Goal: Information Seeking & Learning: Check status

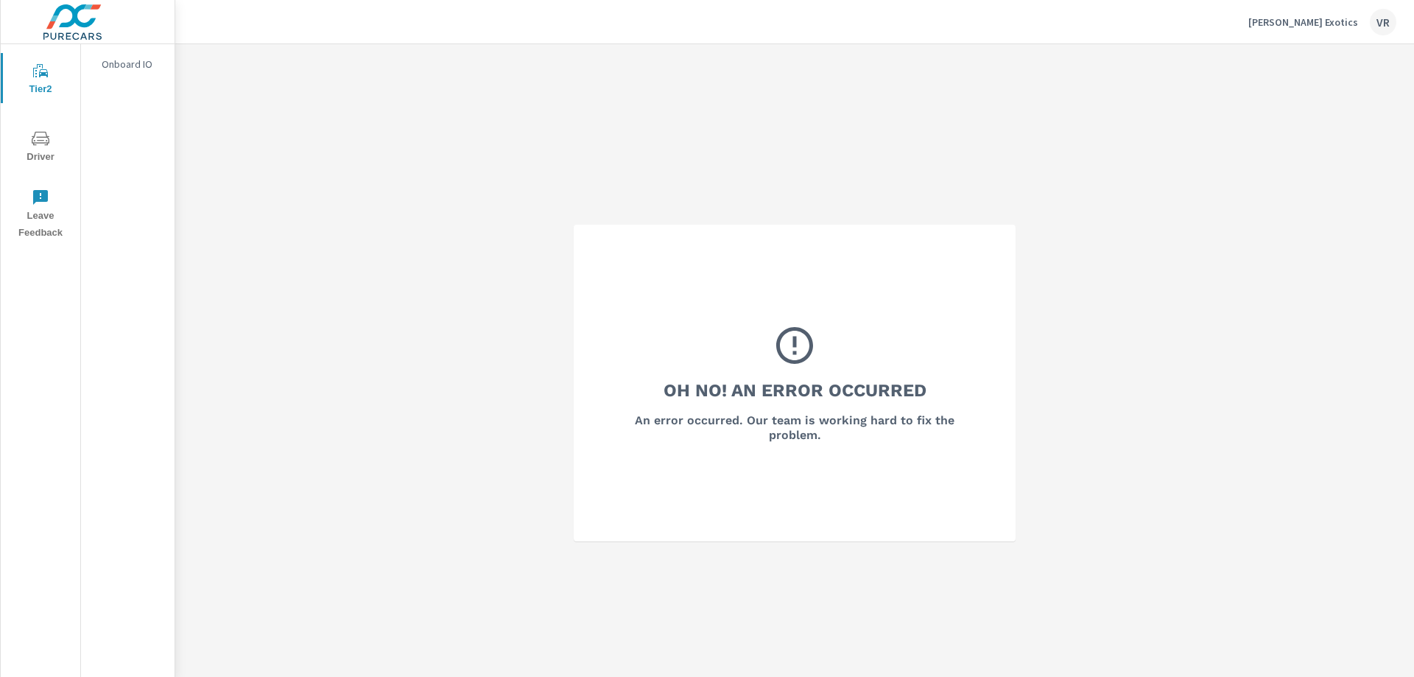
click at [47, 135] on icon "nav menu" at bounding box center [41, 139] width 18 height 18
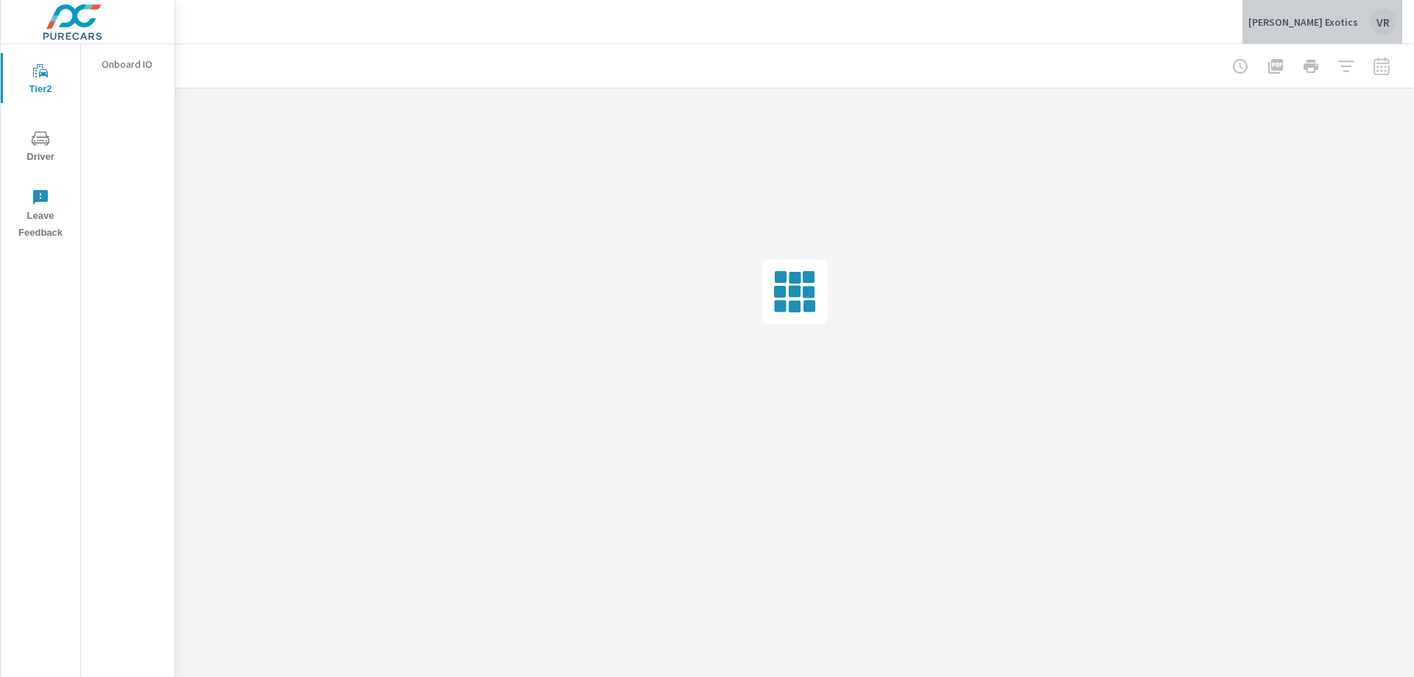
click at [1374, 22] on div "VR" at bounding box center [1383, 22] width 27 height 27
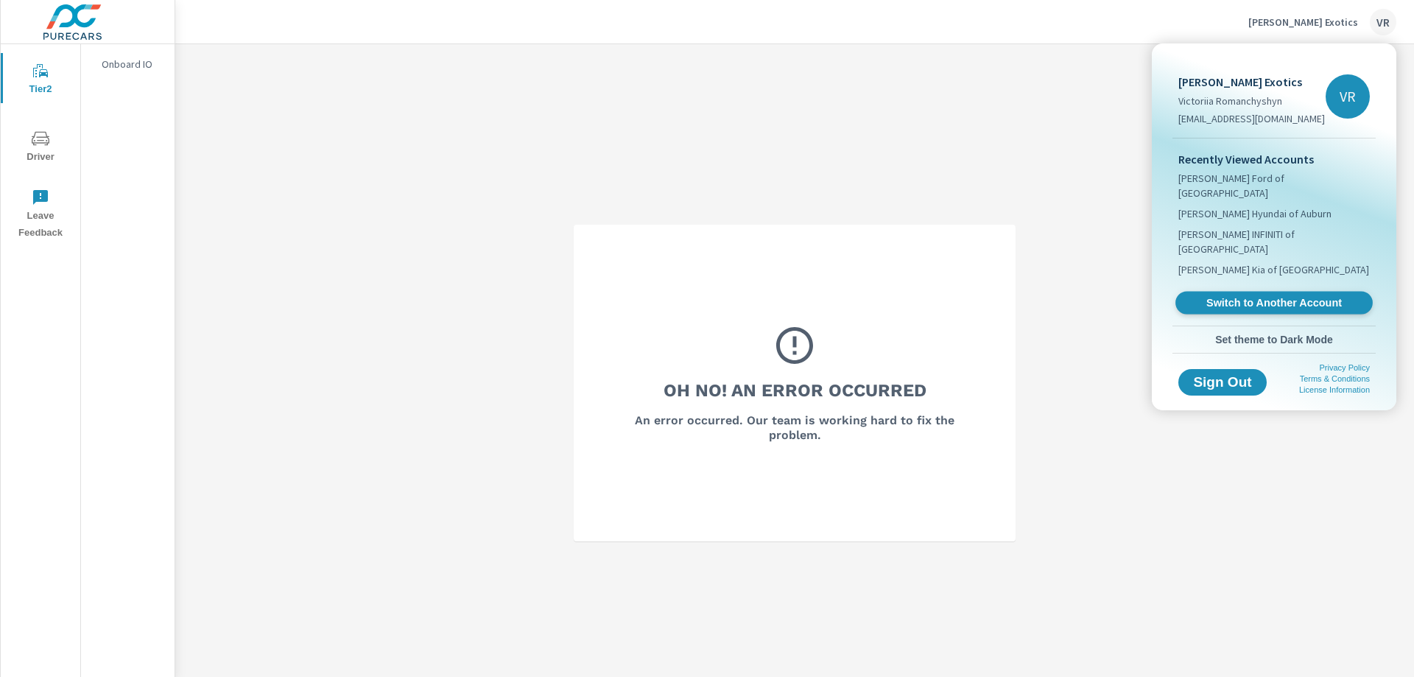
click at [1273, 296] on span "Switch to Another Account" at bounding box center [1274, 303] width 180 height 14
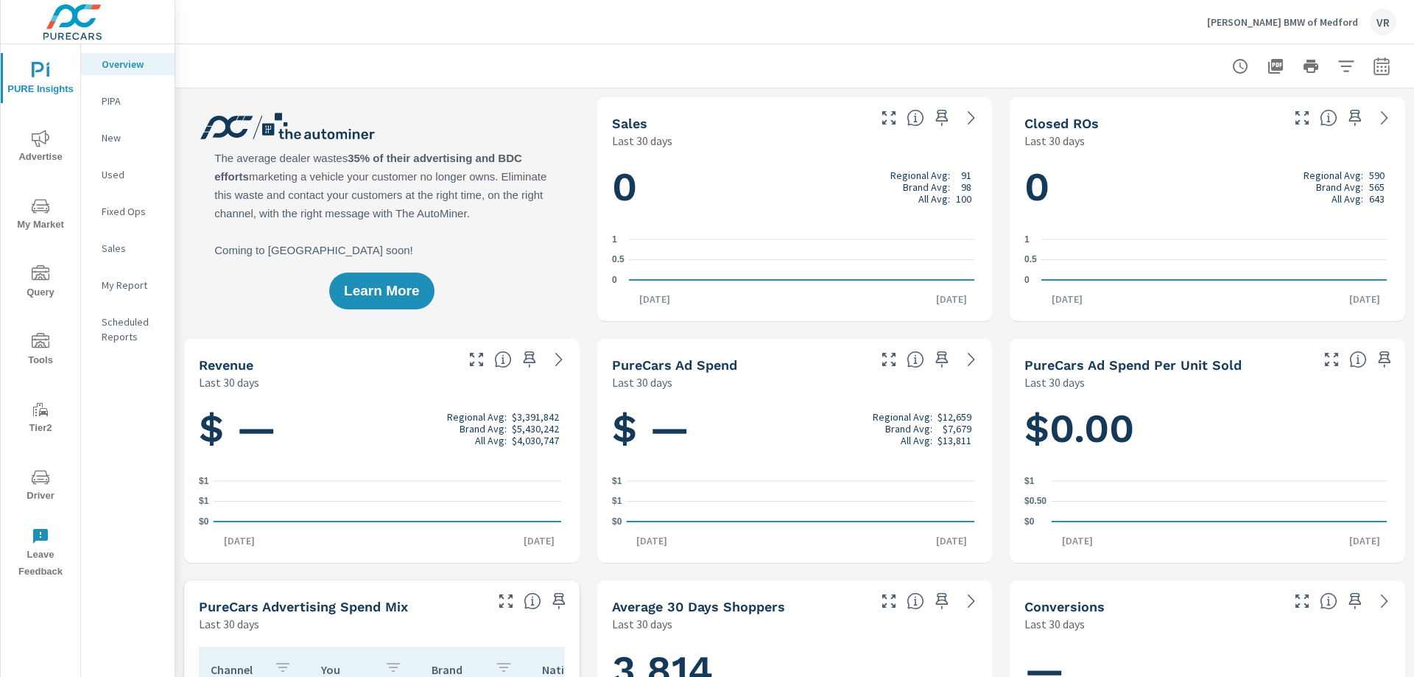
click at [32, 483] on icon "nav menu" at bounding box center [41, 477] width 18 height 18
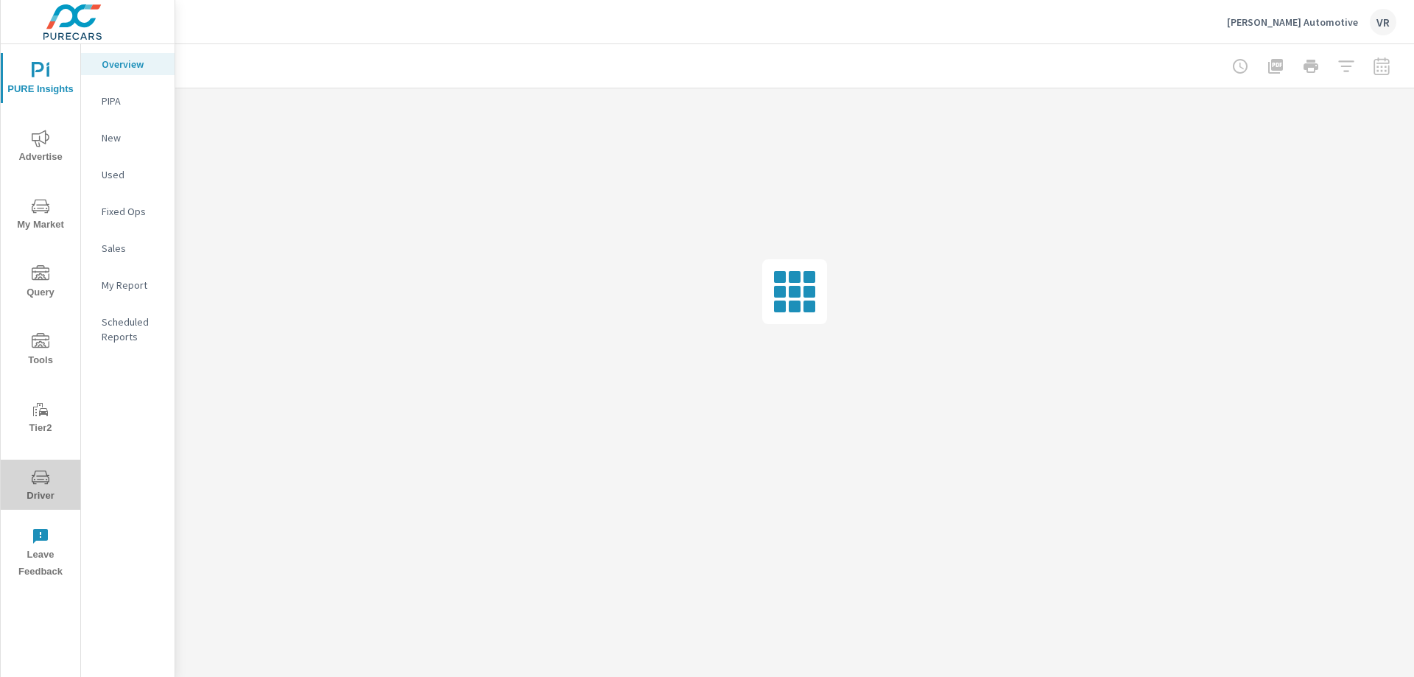
click at [41, 475] on icon "nav menu" at bounding box center [41, 477] width 18 height 18
click at [32, 483] on icon "nav menu" at bounding box center [41, 477] width 18 height 18
click at [41, 477] on icon "nav menu" at bounding box center [41, 477] width 18 height 18
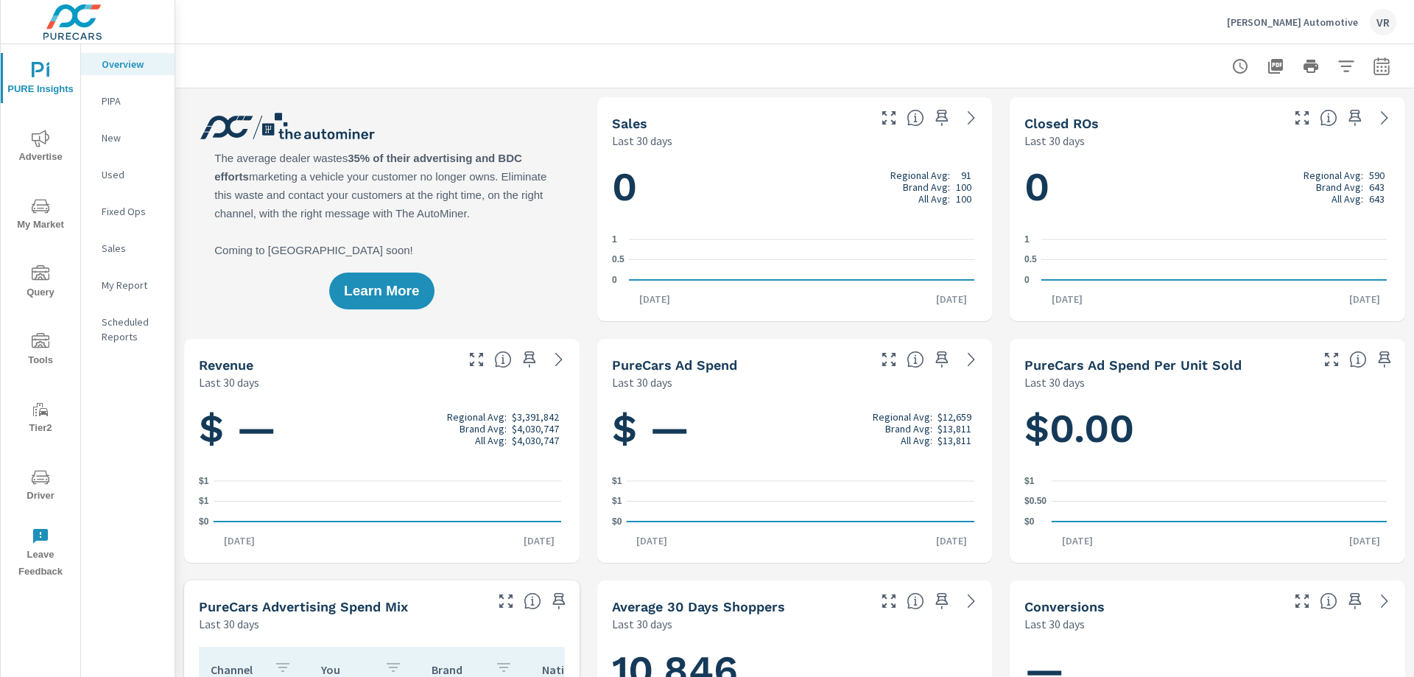
click at [44, 482] on icon "nav menu" at bounding box center [41, 477] width 18 height 18
click at [23, 482] on span "Driver" at bounding box center [40, 486] width 71 height 36
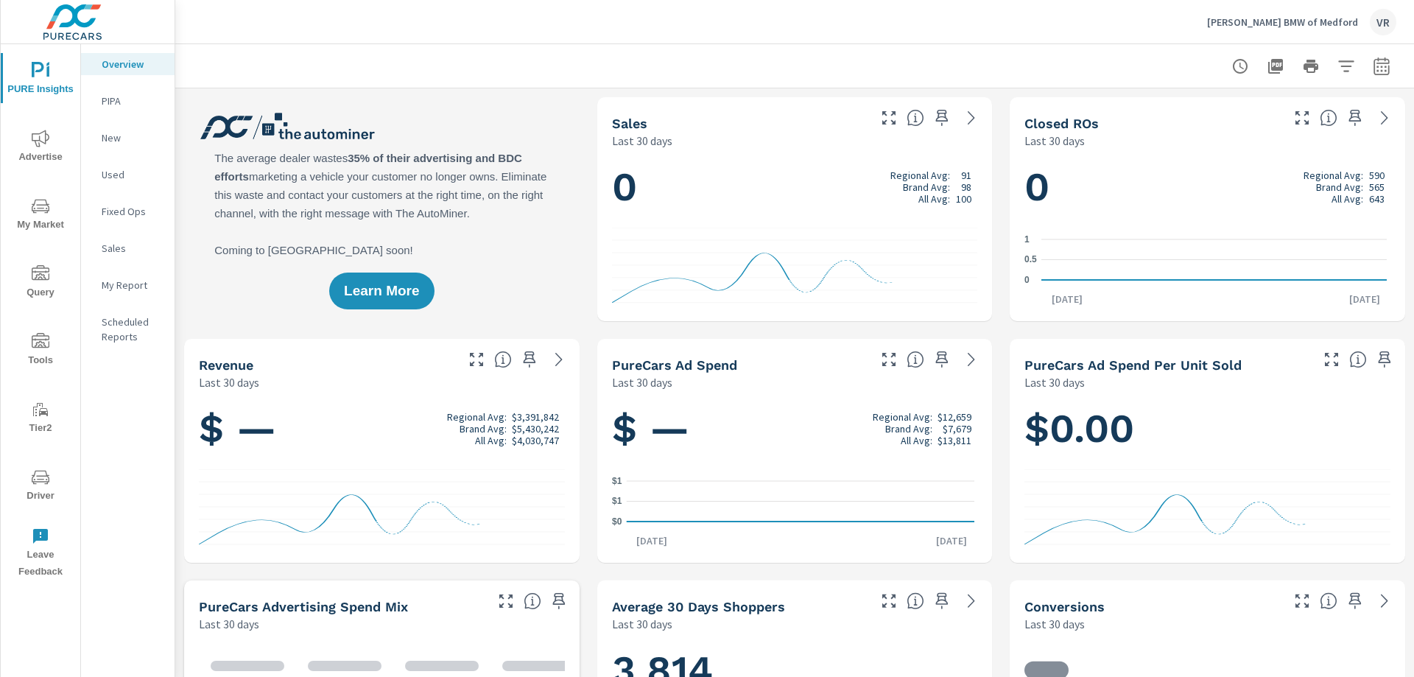
click at [39, 474] on icon "nav menu" at bounding box center [41, 477] width 18 height 18
